Goal: Entertainment & Leisure: Consume media (video, audio)

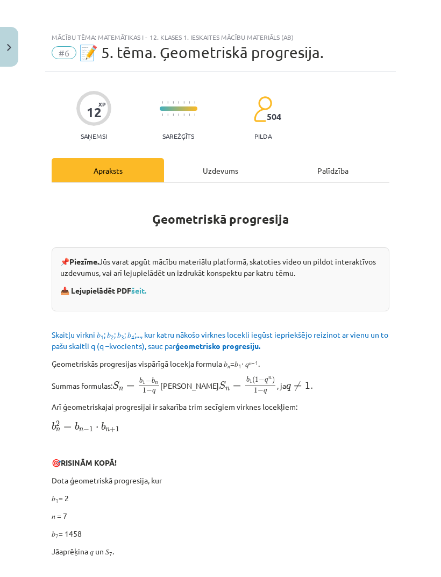
scroll to position [196, 0]
click at [17, 51] on button "Close" at bounding box center [9, 47] width 18 height 40
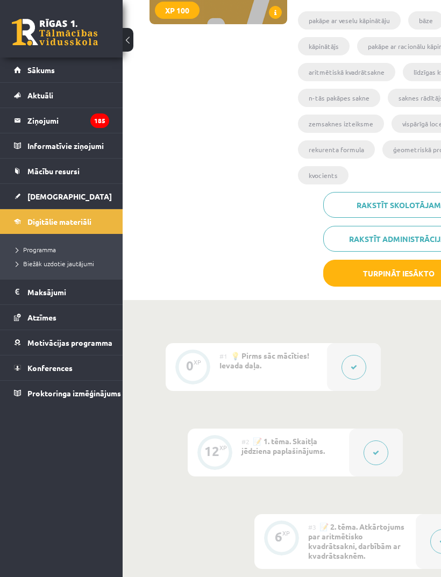
click at [43, 68] on span "Sākums" at bounding box center [40, 70] width 27 height 10
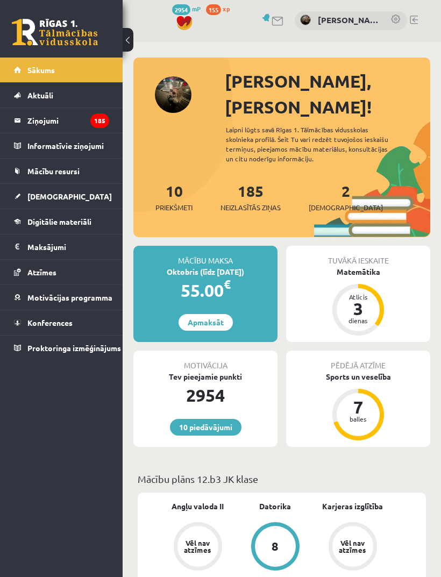
click at [55, 214] on link "Digitālie materiāli" at bounding box center [61, 221] width 95 height 25
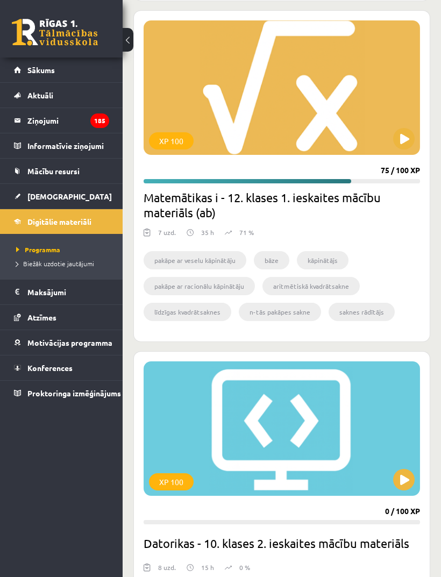
scroll to position [1299, 0]
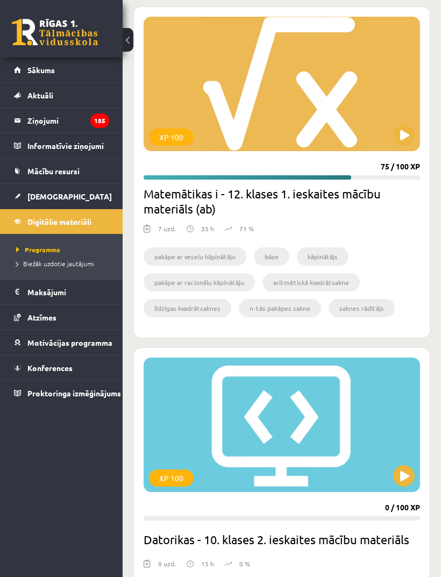
click at [403, 140] on button at bounding box center [403, 134] width 21 height 21
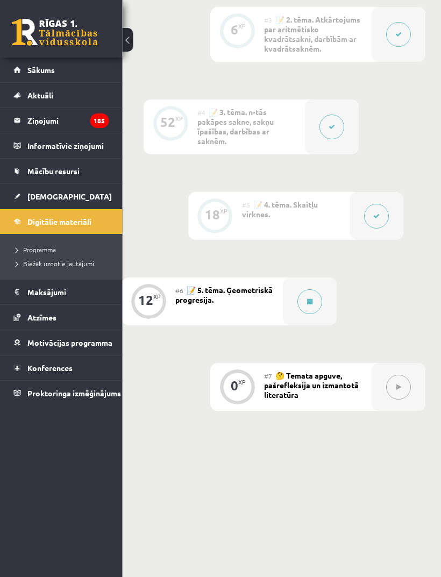
scroll to position [702, 44]
click at [312, 298] on icon at bounding box center [309, 301] width 5 height 6
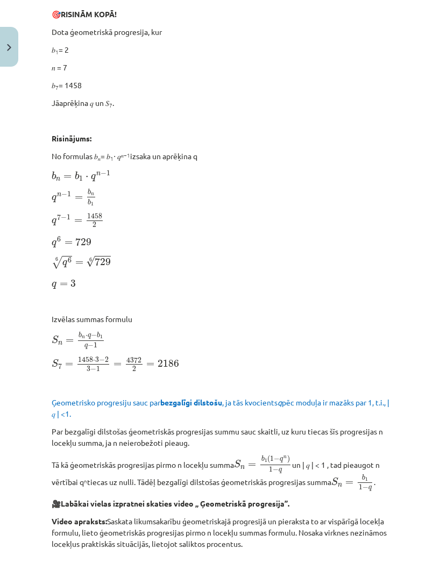
scroll to position [449, 0]
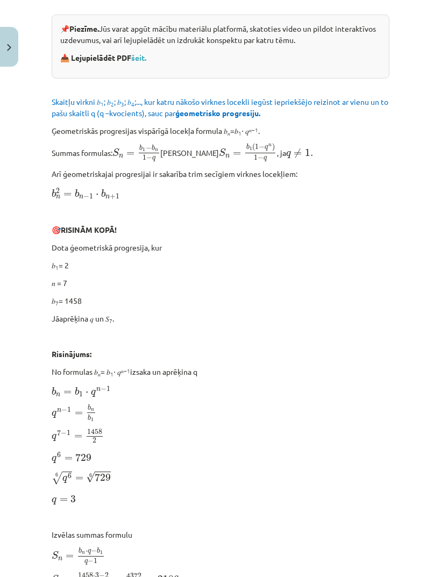
click at [4, 48] on button "Close" at bounding box center [9, 47] width 18 height 40
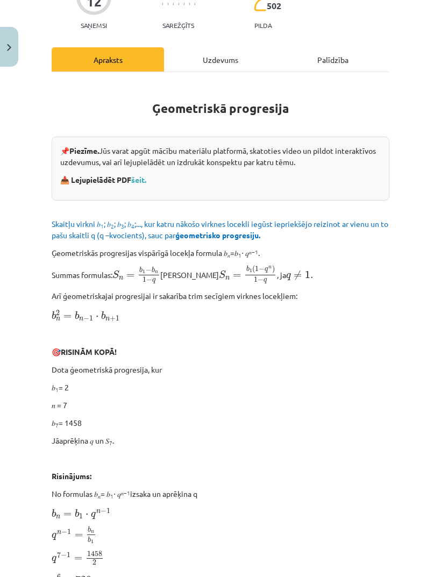
scroll to position [106, 0]
